Goal: Information Seeking & Learning: Learn about a topic

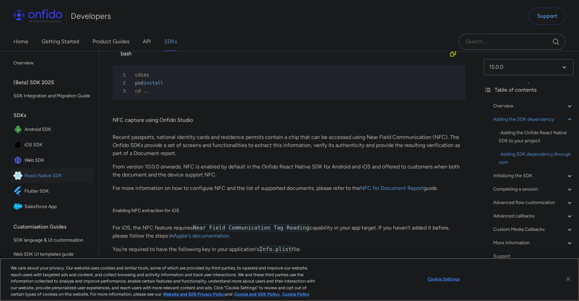
scroll to position [1562, 0]
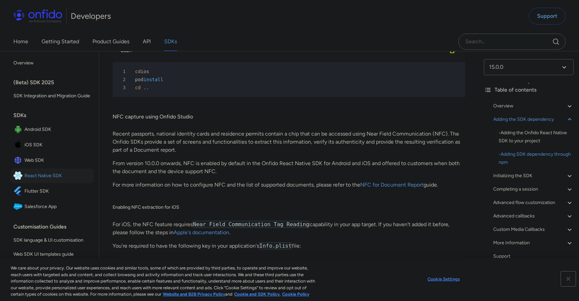
click at [568, 277] on button "Close" at bounding box center [568, 278] width 15 height 15
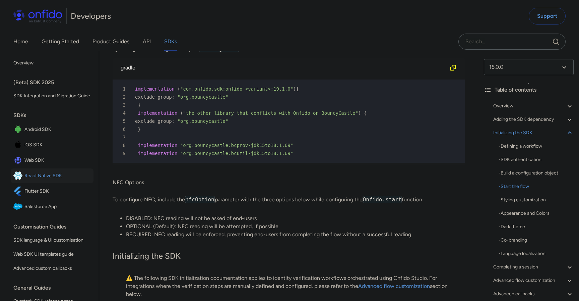
scroll to position [2130, 0]
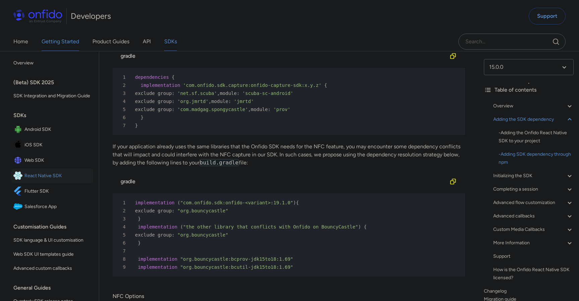
click at [60, 43] on link "Getting Started" at bounding box center [61, 41] width 38 height 19
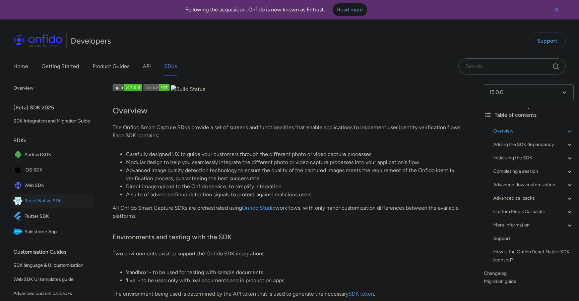
scroll to position [2130, 0]
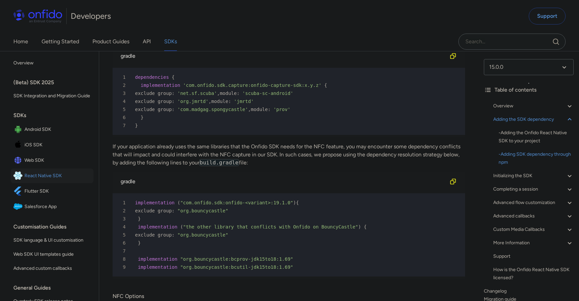
click at [50, 178] on span "React Native SDK" at bounding box center [57, 175] width 66 height 9
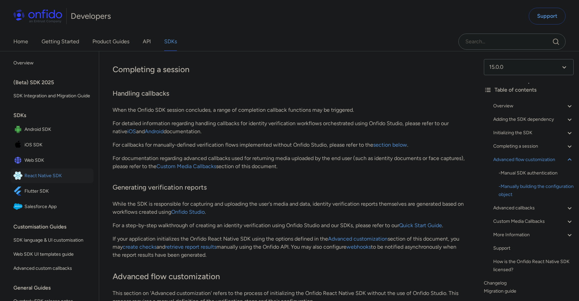
scroll to position [4481, 0]
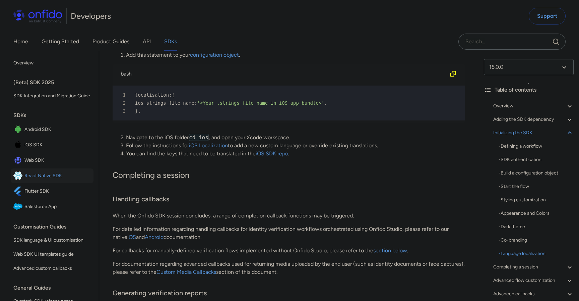
click at [139, 47] on div "Home Getting Started Product Guides API SDKs" at bounding box center [102, 41] width 204 height 19
click at [155, 35] on div "Home Getting Started Product Guides API SDKs" at bounding box center [102, 41] width 204 height 19
click at [150, 39] on link "API" at bounding box center [147, 41] width 8 height 19
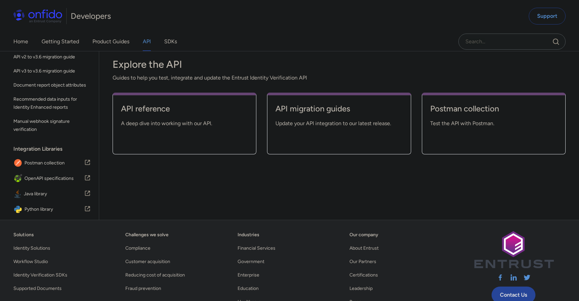
scroll to position [146, 0]
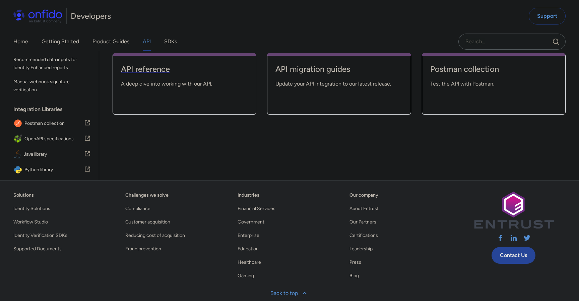
click at [178, 74] on h4 "API reference" at bounding box center [184, 69] width 127 height 11
click at [460, 68] on h4 "Postman collection" at bounding box center [493, 69] width 127 height 11
click at [451, 75] on link "Postman collection" at bounding box center [493, 72] width 127 height 16
click at [436, 66] on h4 "Postman collection" at bounding box center [493, 69] width 127 height 11
